Goal: Find contact information: Find contact information

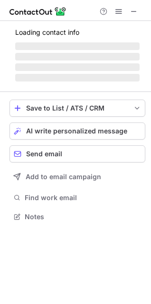
scroll to position [216, 151]
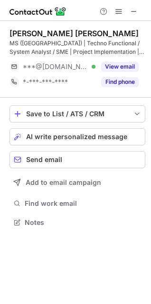
scroll to position [216, 151]
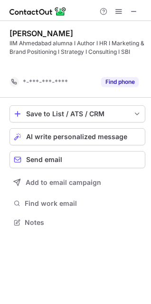
scroll to position [200, 151]
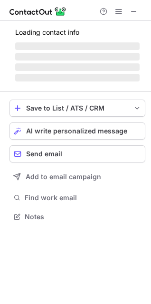
scroll to position [216, 151]
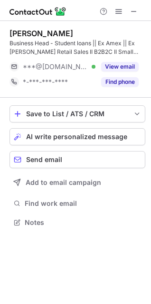
scroll to position [216, 151]
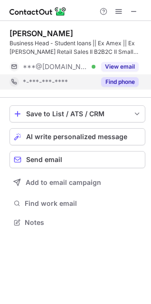
click at [112, 78] on button "Find phone" at bounding box center [120, 82] width 38 height 10
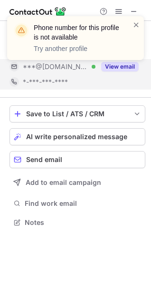
click at [112, 70] on div "Phone number for this profile is not available Try another profile" at bounding box center [76, 42] width 152 height 70
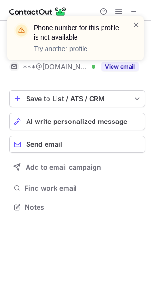
scroll to position [200, 151]
click at [111, 68] on div "Phone number for this profile is not available Try another profile" at bounding box center [76, 42] width 152 height 70
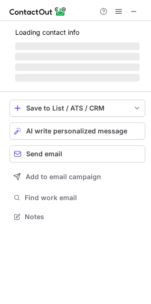
scroll to position [216, 151]
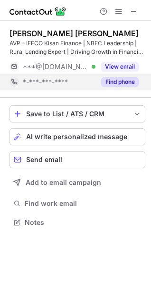
click at [122, 79] on button "Find phone" at bounding box center [120, 82] width 38 height 10
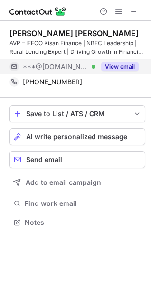
click at [128, 65] on button "View email" at bounding box center [120, 67] width 38 height 10
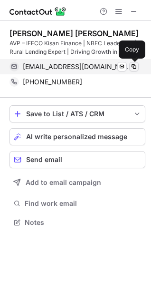
click at [133, 65] on span at bounding box center [134, 67] width 8 height 8
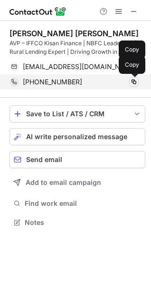
click at [132, 80] on span at bounding box center [134, 82] width 8 height 8
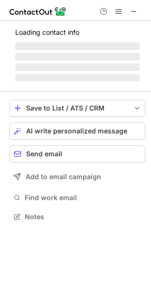
scroll to position [216, 151]
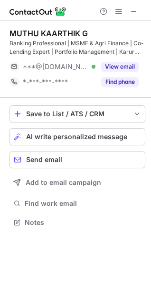
scroll to position [216, 151]
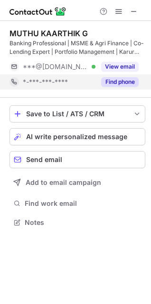
click at [136, 79] on button "Find phone" at bounding box center [120, 82] width 38 height 10
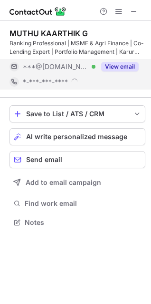
click at [128, 62] on div "MUTHU KAARTHIK G Banking Professional | MSME & Agri Finance | Co-Lending Expert…" at bounding box center [75, 152] width 151 height 304
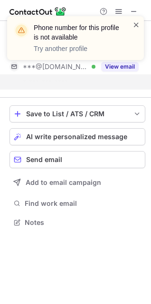
click at [137, 22] on span at bounding box center [137, 25] width 8 height 10
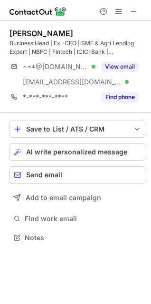
scroll to position [231, 151]
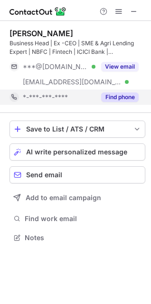
click at [122, 92] on button "Find phone" at bounding box center [120, 97] width 38 height 10
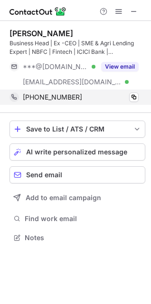
click at [134, 91] on div "+919599774322 Copy" at bounding box center [74, 96] width 129 height 15
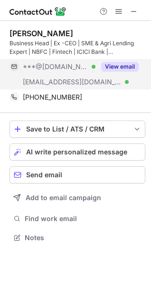
click at [123, 69] on button "View email" at bounding box center [120, 67] width 38 height 10
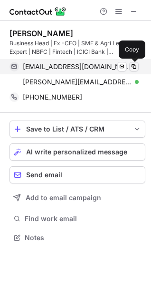
click at [134, 68] on span at bounding box center [134, 67] width 8 height 8
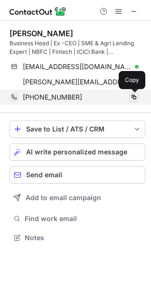
click at [132, 98] on span at bounding box center [134, 97] width 8 height 8
click at [133, 98] on span at bounding box center [134, 97] width 8 height 8
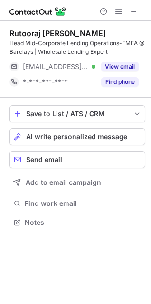
scroll to position [216, 151]
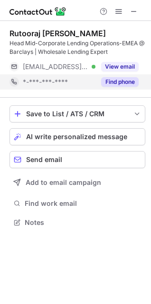
click at [127, 79] on button "Find phone" at bounding box center [120, 82] width 38 height 10
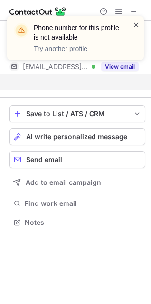
click at [138, 22] on span at bounding box center [137, 25] width 8 height 10
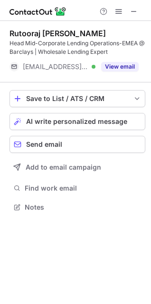
click at [128, 61] on div "Phone number for this profile is not available Try another profile Rutooraj Son…" at bounding box center [75, 152] width 151 height 304
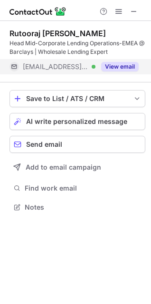
click at [127, 66] on button "View email" at bounding box center [120, 67] width 38 height 10
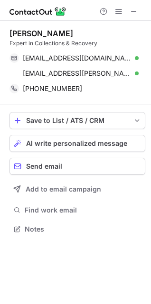
scroll to position [222, 151]
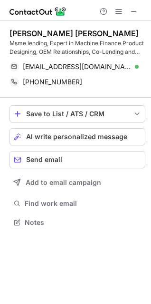
scroll to position [216, 151]
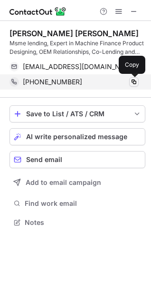
click at [132, 81] on span at bounding box center [134, 82] width 8 height 8
